Goal: Transaction & Acquisition: Purchase product/service

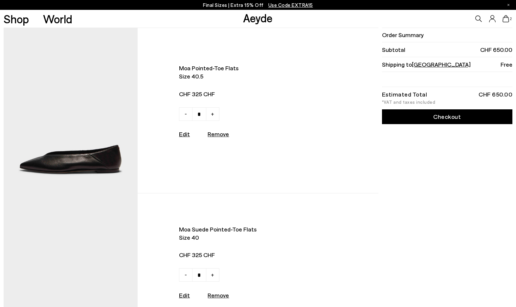
click at [508, 19] on icon at bounding box center [505, 18] width 7 height 7
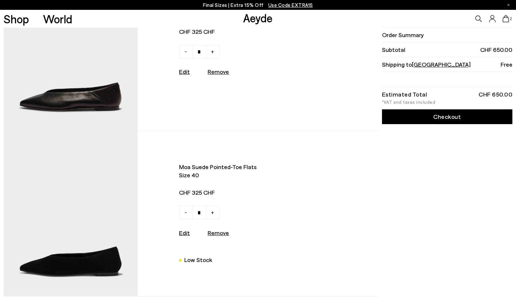
scroll to position [58, 0]
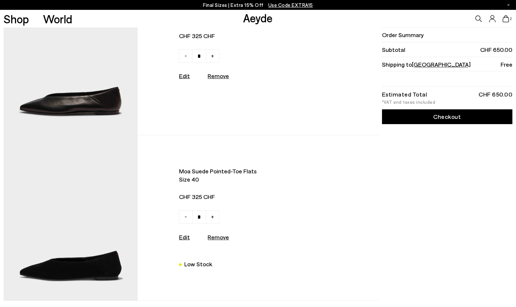
click at [106, 263] on img at bounding box center [71, 217] width 134 height 165
click at [505, 22] on icon at bounding box center [505, 18] width 7 height 7
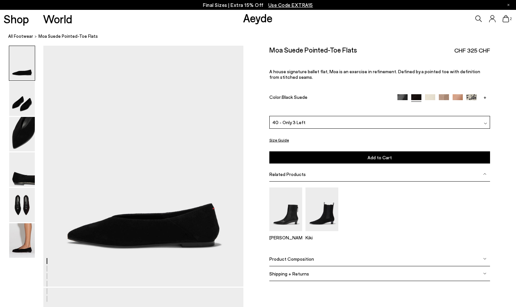
scroll to position [19, 0]
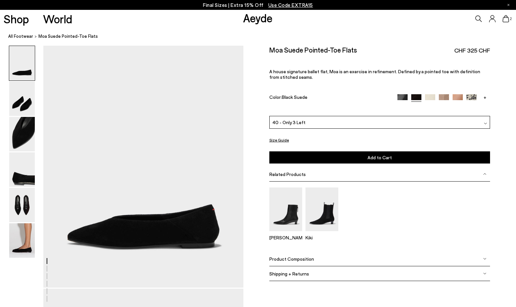
click at [346, 116] on div "40 - Only 3 Left" at bounding box center [379, 122] width 221 height 13
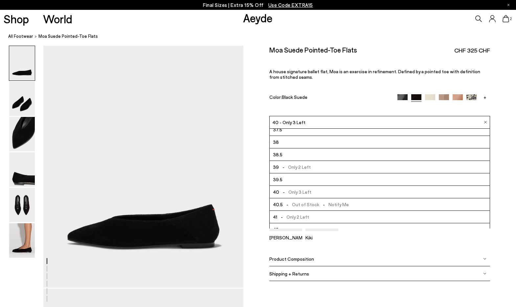
scroll to position [35, 0]
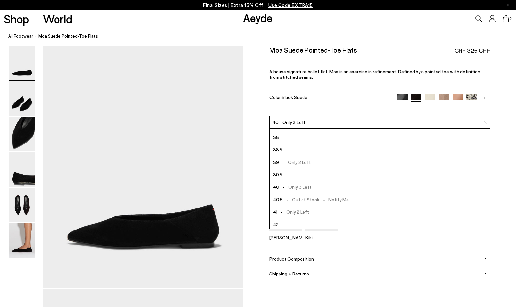
click at [19, 238] on img at bounding box center [22, 240] width 26 height 34
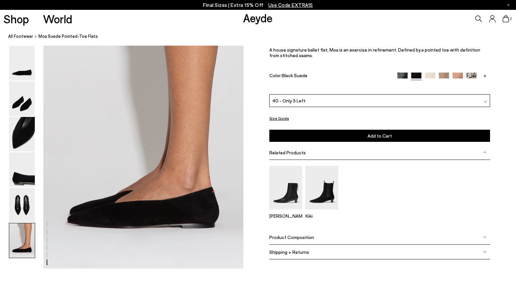
scroll to position [1378, 0]
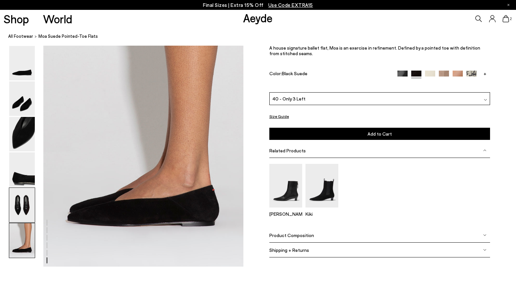
click at [27, 211] on img at bounding box center [22, 205] width 26 height 34
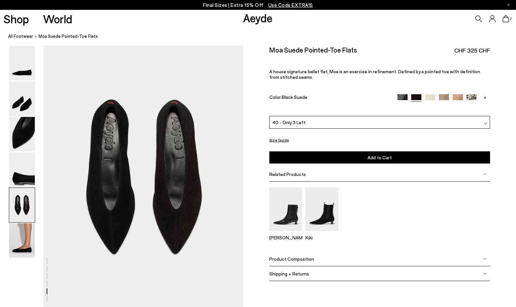
scroll to position [1065, 0]
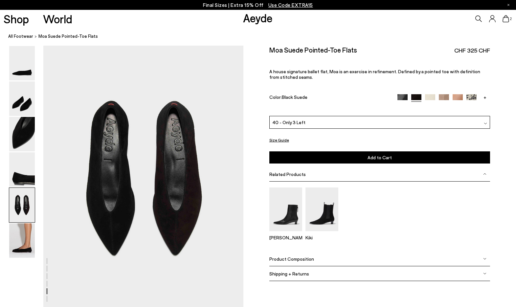
click at [23, 245] on img at bounding box center [22, 240] width 26 height 34
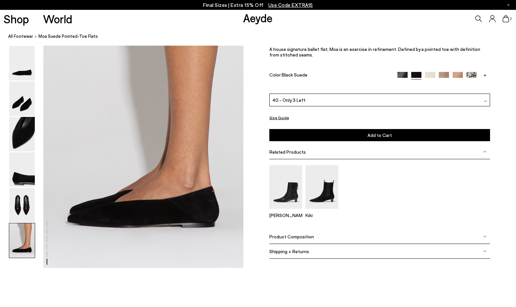
scroll to position [1378, 0]
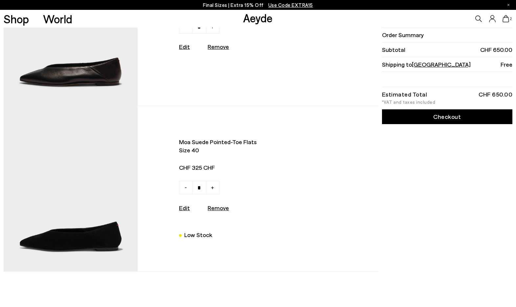
scroll to position [97, 0]
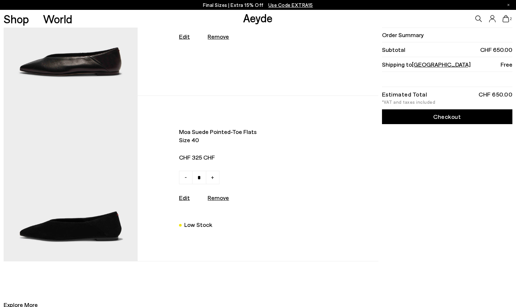
click at [184, 23] on link "-" at bounding box center [185, 16] width 13 height 13
type input "*"
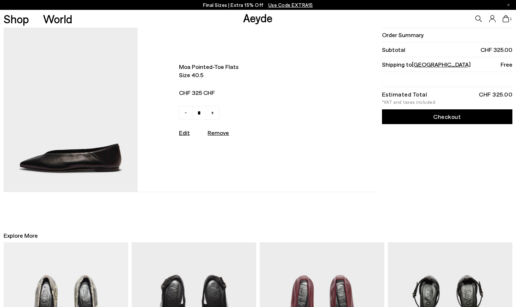
scroll to position [0, 0]
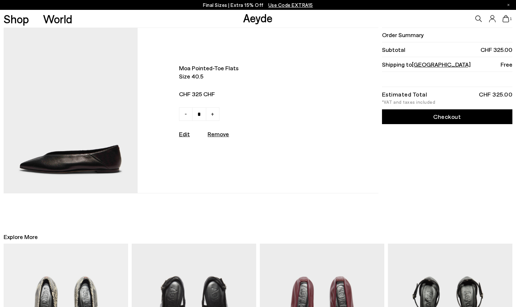
click at [102, 161] on img at bounding box center [71, 110] width 134 height 165
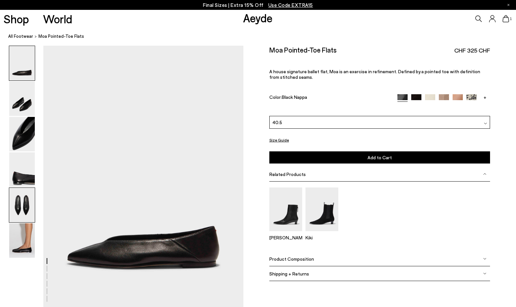
click at [18, 212] on img at bounding box center [22, 205] width 26 height 34
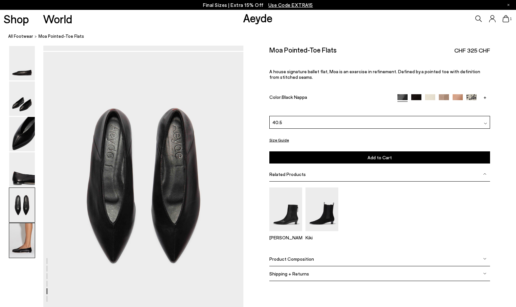
scroll to position [1065, 0]
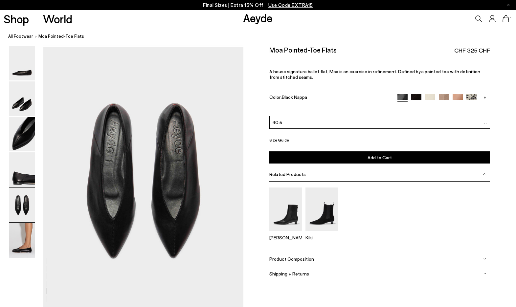
scroll to position [1073, 0]
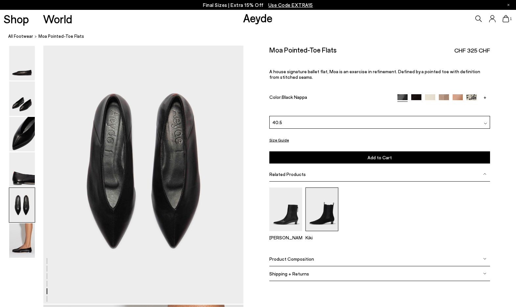
click at [326, 191] on img at bounding box center [321, 209] width 33 height 44
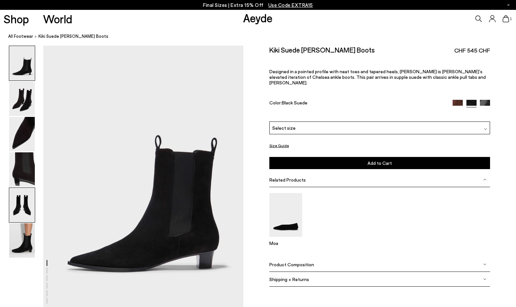
click at [22, 201] on img at bounding box center [22, 205] width 26 height 34
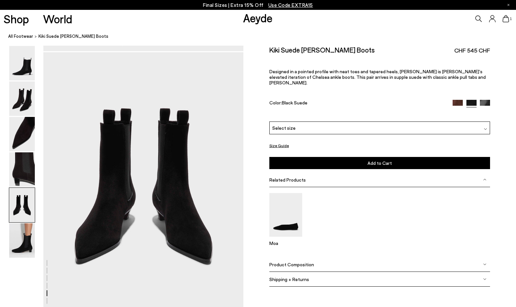
scroll to position [1071, 0]
